Goal: Find specific page/section: Find specific page/section

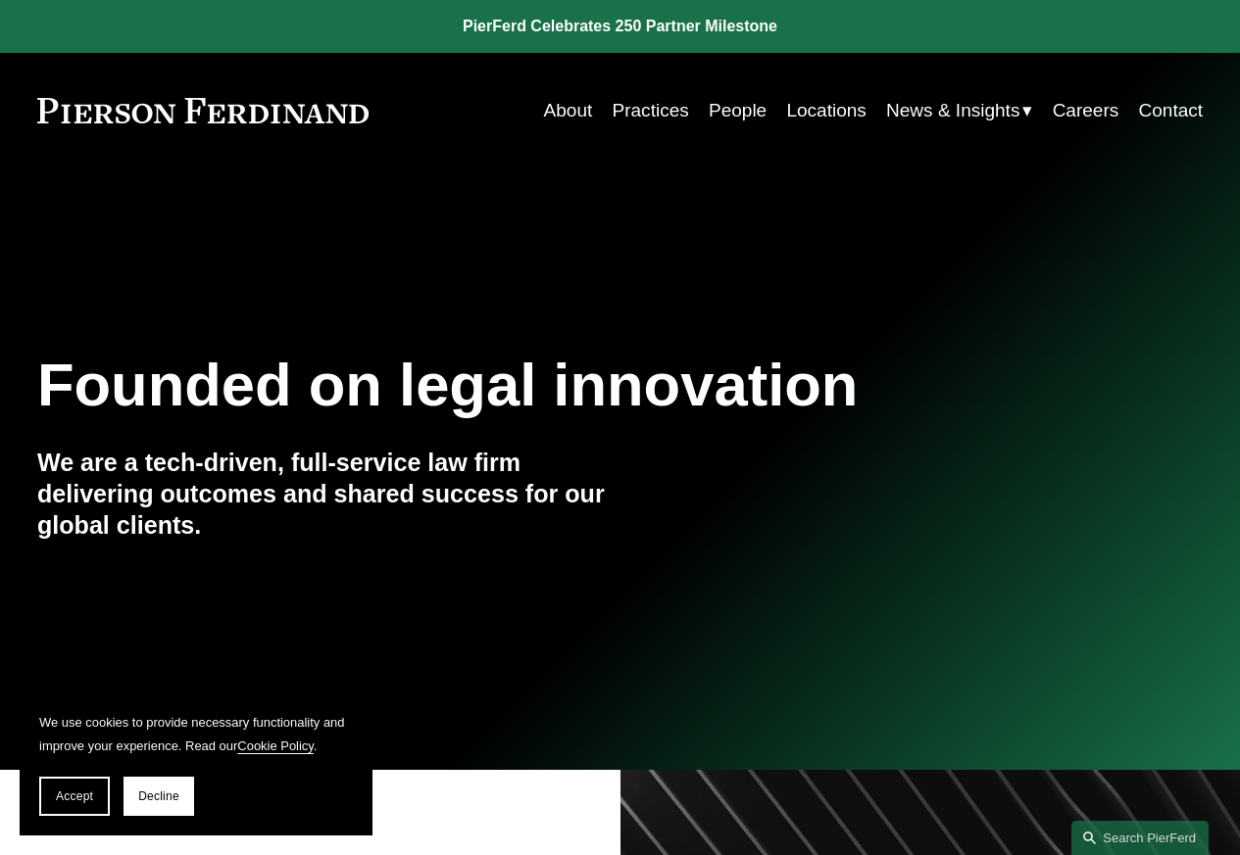
click at [824, 111] on link "Locations" at bounding box center [825, 110] width 79 height 37
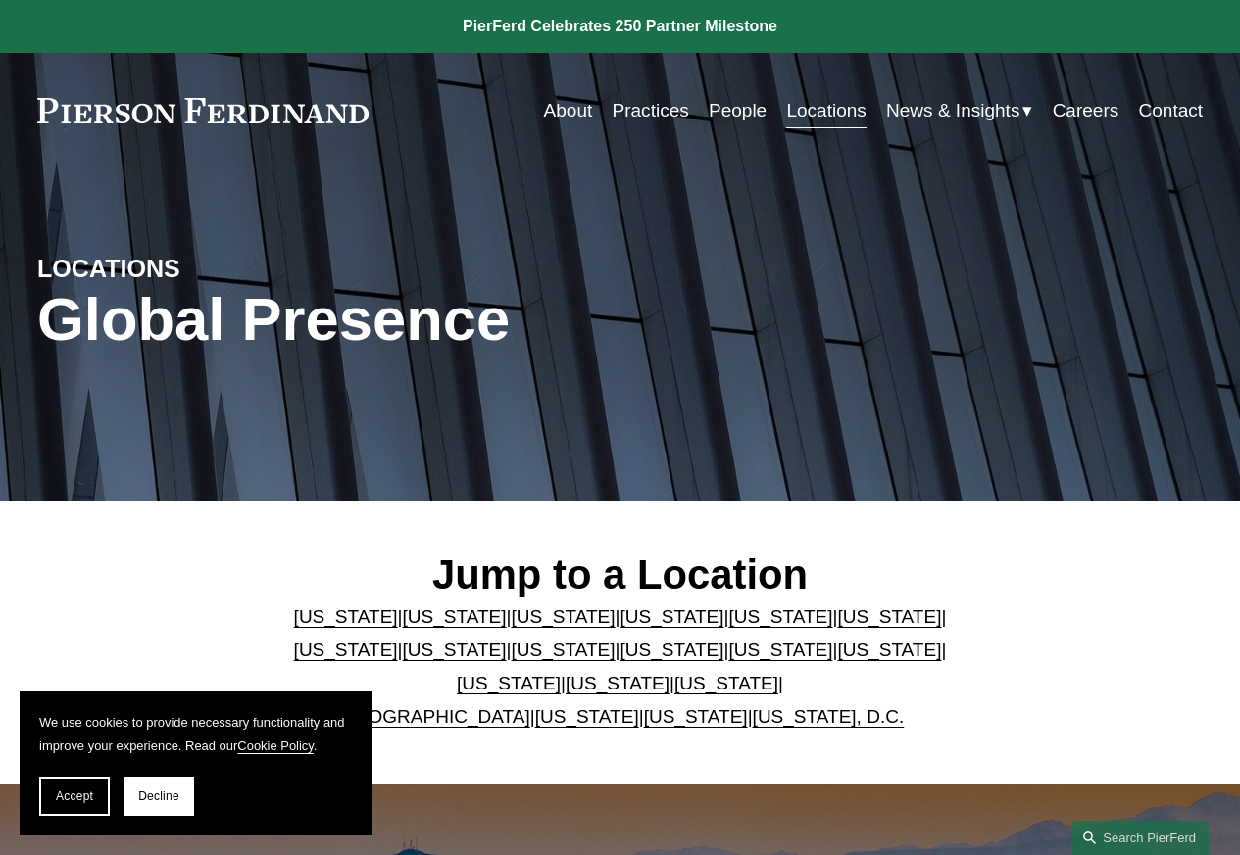
click at [814, 598] on h2 "Jump to a Location" at bounding box center [620, 576] width 680 height 50
click at [64, 804] on span "Accept" at bounding box center [74, 797] width 37 height 14
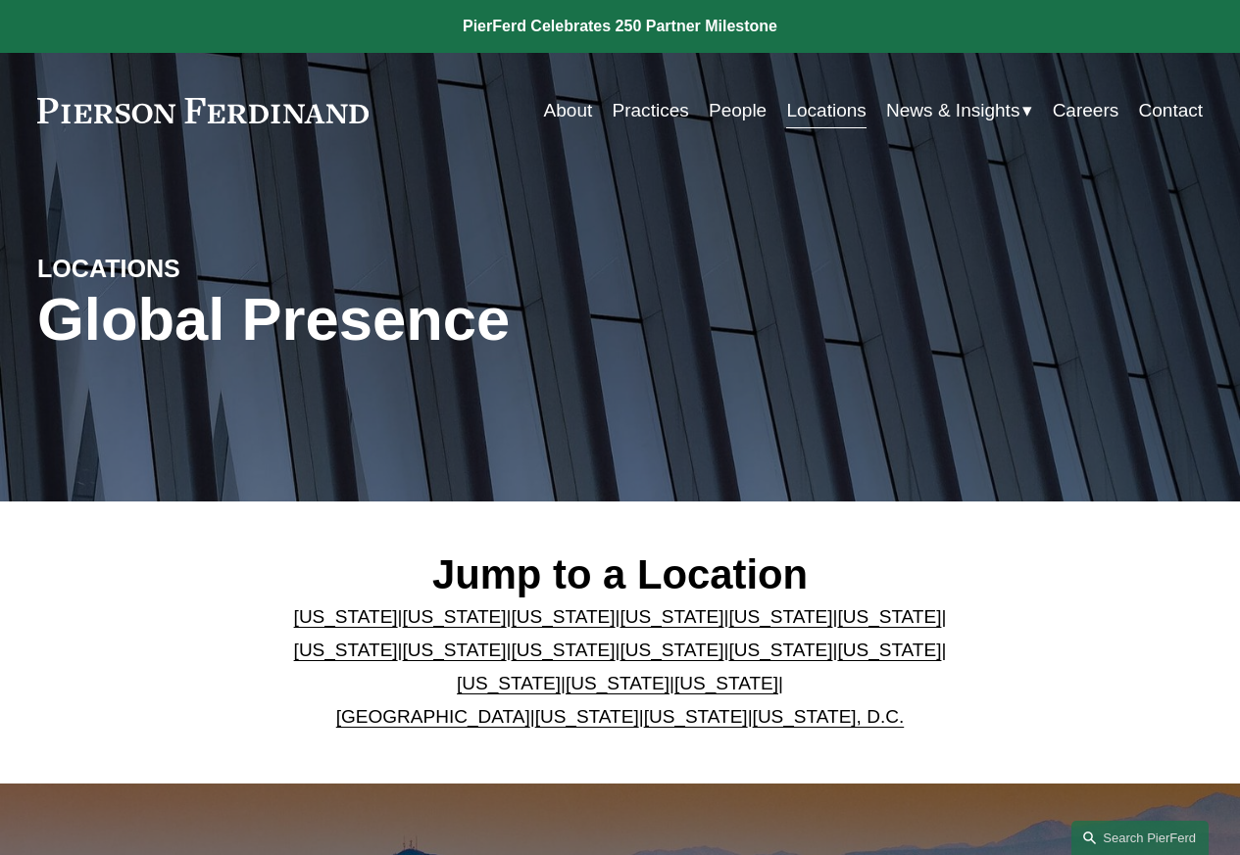
click at [837, 622] on link "Georgia" at bounding box center [889, 617] width 104 height 21
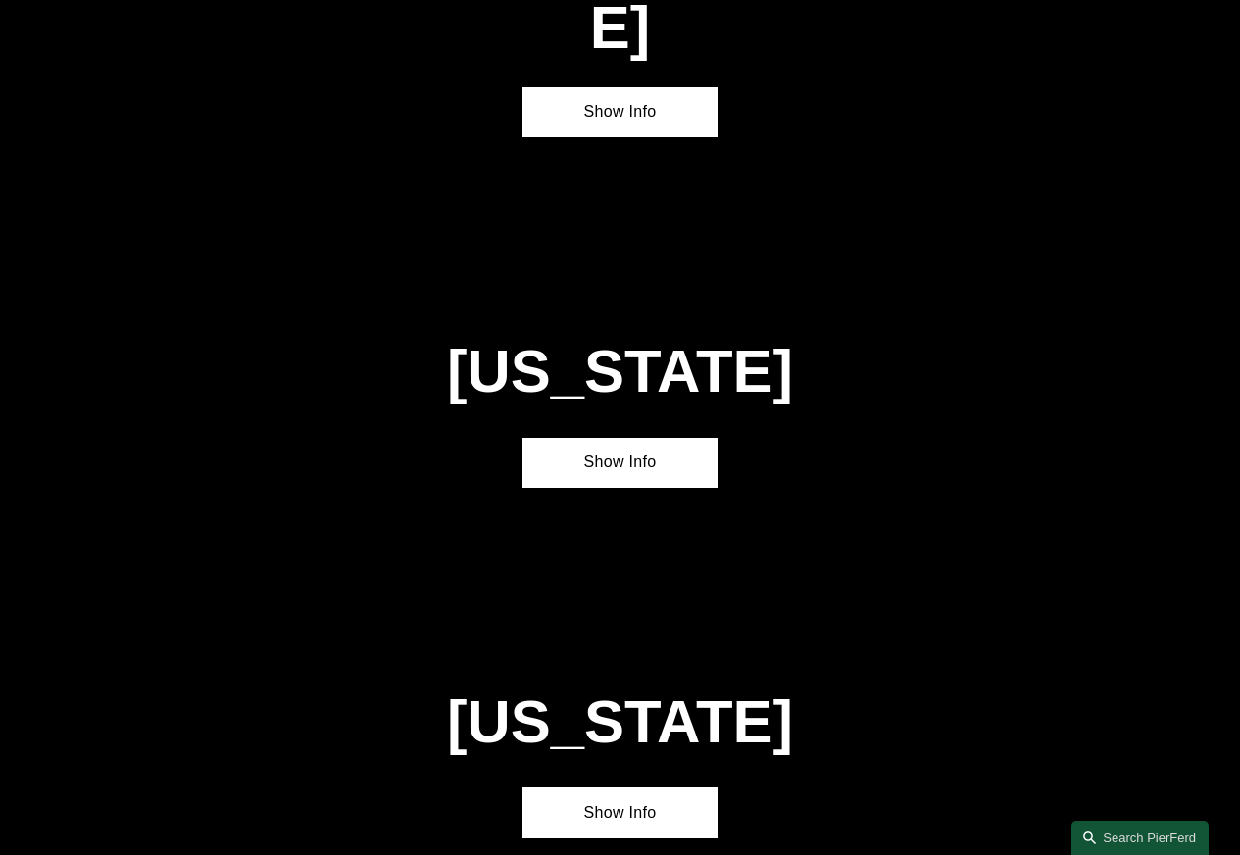
scroll to position [3148, 0]
